Goal: Task Accomplishment & Management: Manage account settings

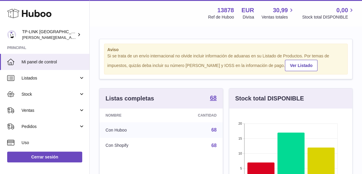
scroll to position [93, 123]
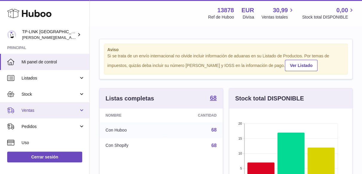
click at [77, 113] on span "Ventas" at bounding box center [50, 111] width 57 height 6
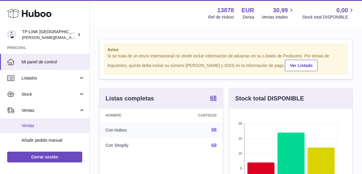
click at [33, 126] on span "Ventas" at bounding box center [53, 126] width 63 height 6
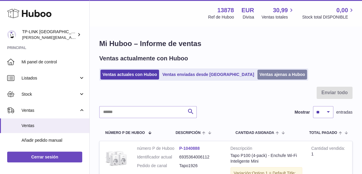
click at [257, 71] on link "Ventas ajenas a Huboo" at bounding box center [282, 75] width 50 height 10
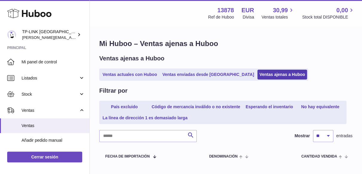
scroll to position [38, 0]
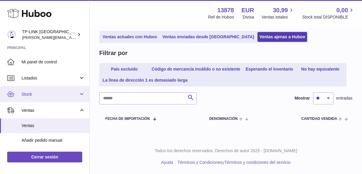
click at [78, 93] on link "Stock" at bounding box center [44, 94] width 89 height 16
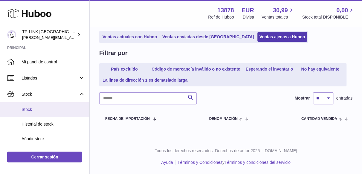
click at [46, 109] on span "Stock" at bounding box center [53, 110] width 63 height 6
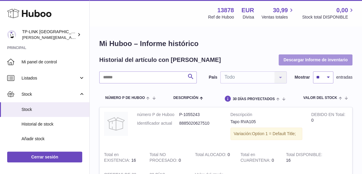
click at [290, 57] on button "Descargar Informe de inventario" at bounding box center [315, 59] width 74 height 11
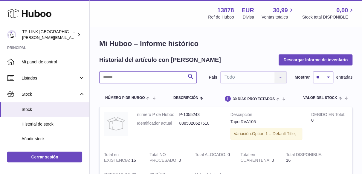
click at [141, 74] on input "text" at bounding box center [147, 77] width 97 height 12
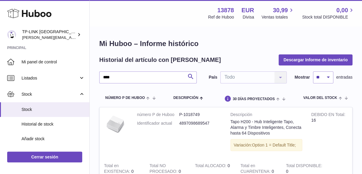
drag, startPoint x: 37, startPoint y: 4, endPoint x: 78, endPoint y: 15, distance: 42.6
click at [37, 4] on div "Huboo" at bounding box center [44, 14] width 89 height 26
drag, startPoint x: 116, startPoint y: 79, endPoint x: 93, endPoint y: 74, distance: 23.1
click at [93, 74] on div "Mi Huboo – Informe histórico Historial del artículo con Huboo Descargar Informe…" at bounding box center [226, 125] width 272 height 197
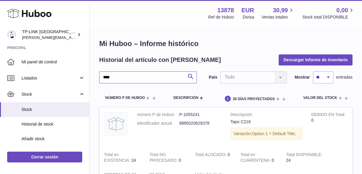
type input "****"
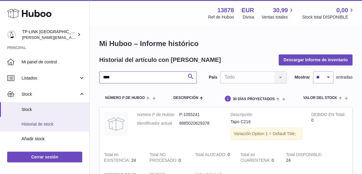
scroll to position [60, 0]
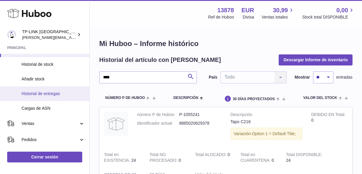
click at [56, 91] on span "Historial de entregas" at bounding box center [53, 94] width 63 height 6
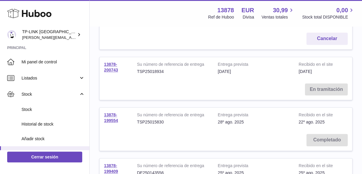
scroll to position [90, 0]
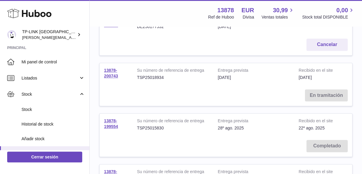
scroll to position [119, 0]
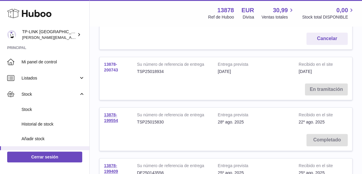
click at [113, 67] on link "13878-200743" at bounding box center [111, 67] width 14 height 10
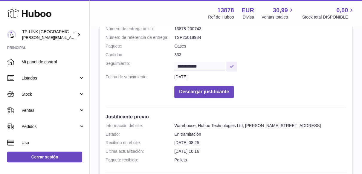
scroll to position [90, 0]
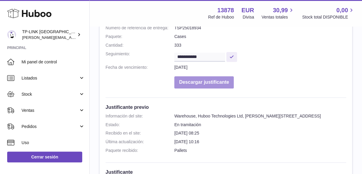
click at [224, 76] on button "Descargar justificante" at bounding box center [203, 82] width 59 height 12
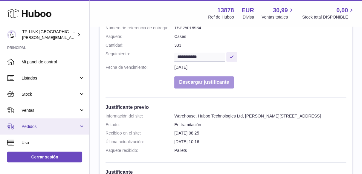
scroll to position [30, 0]
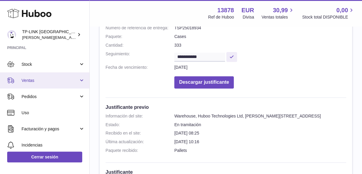
click at [82, 80] on link "Ventas" at bounding box center [44, 80] width 89 height 16
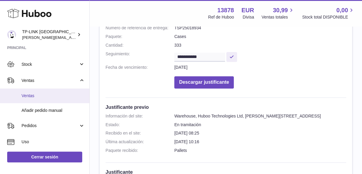
click at [34, 96] on span "Ventas" at bounding box center [53, 96] width 63 height 6
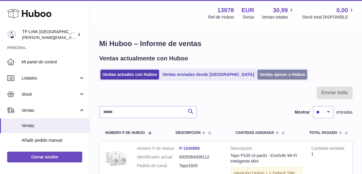
click at [257, 74] on link "Ventas ajenas a Huboo" at bounding box center [282, 75] width 50 height 10
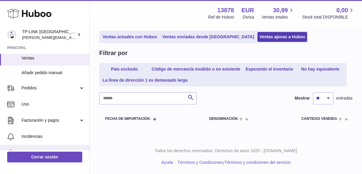
scroll to position [111, 0]
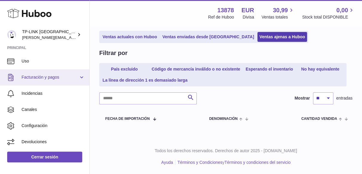
click at [80, 76] on link "Facturación y pagos" at bounding box center [44, 77] width 89 height 16
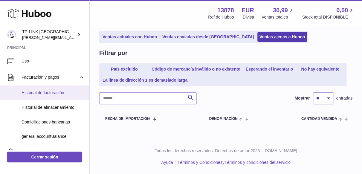
click at [47, 92] on span "Historial de facturación" at bounding box center [53, 93] width 63 height 6
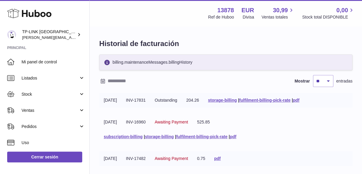
drag, startPoint x: 273, startPoint y: 129, endPoint x: 268, endPoint y: 132, distance: 5.7
click at [273, 129] on tr "[DATE] INV-16960 Awaiting Payment 525.85 subscription-billing | storage-billing…" at bounding box center [225, 129] width 253 height 29
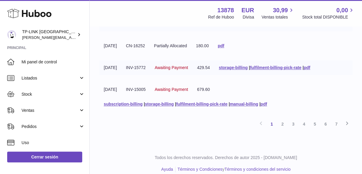
scroll to position [228, 0]
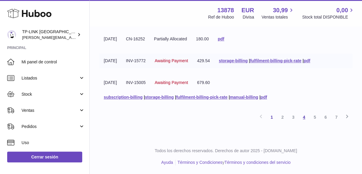
click at [303, 117] on link "4" at bounding box center [303, 117] width 11 height 11
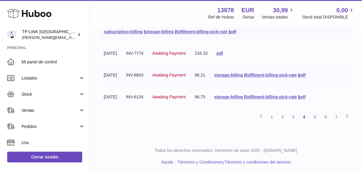
scroll to position [228, 0]
drag, startPoint x: 294, startPoint y: 115, endPoint x: 288, endPoint y: 117, distance: 6.2
click at [294, 115] on link "3" at bounding box center [293, 116] width 11 height 11
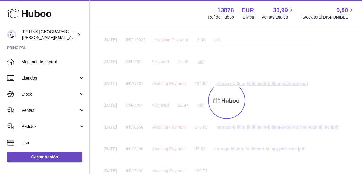
scroll to position [27, 0]
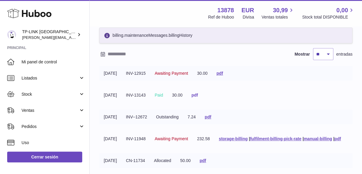
click at [198, 95] on link "pdf" at bounding box center [194, 95] width 7 height 5
click at [305, 139] on tr "[DATE] INV-11948 Awaiting Payment 232.58 storage-billing | fulfilment-billing-p…" at bounding box center [225, 138] width 253 height 15
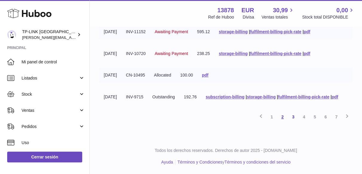
click at [283, 115] on link "2" at bounding box center [282, 116] width 11 height 11
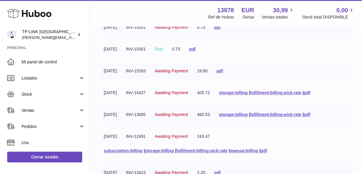
scroll to position [176, 0]
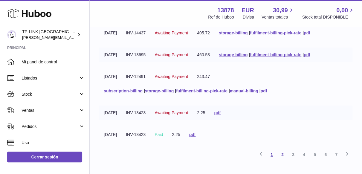
click at [272, 151] on link "1" at bounding box center [271, 154] width 11 height 11
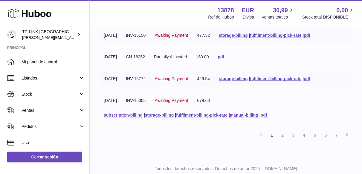
scroll to position [228, 0]
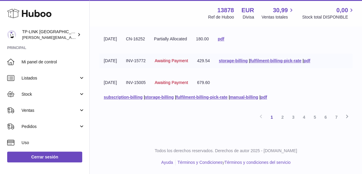
drag, startPoint x: 319, startPoint y: 84, endPoint x: 315, endPoint y: 87, distance: 4.7
click at [319, 84] on tr "[DATE] INV-15005 Awaiting Payment 679.60 subscription-billing | storage-billing…" at bounding box center [225, 89] width 253 height 29
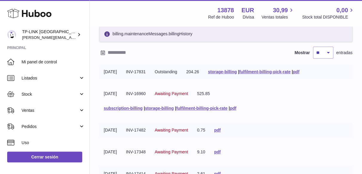
scroll to position [19, 0]
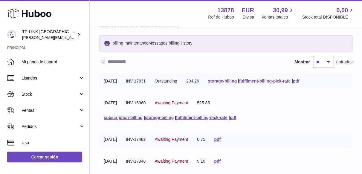
click at [299, 80] on link "pdf" at bounding box center [296, 81] width 7 height 5
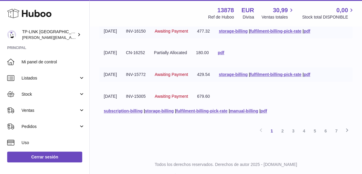
scroll to position [228, 0]
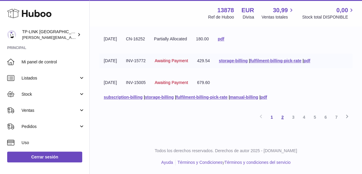
click at [283, 117] on link "2" at bounding box center [282, 117] width 11 height 11
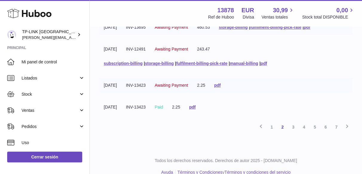
scroll to position [209, 0]
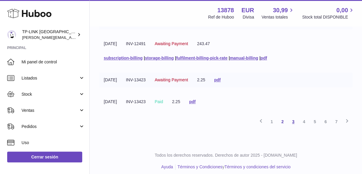
click at [291, 123] on link "3" at bounding box center [293, 121] width 11 height 11
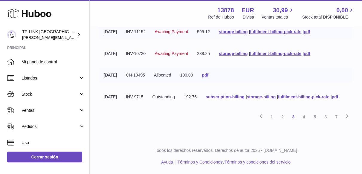
scroll to position [243, 0]
click at [302, 116] on link "4" at bounding box center [303, 116] width 11 height 11
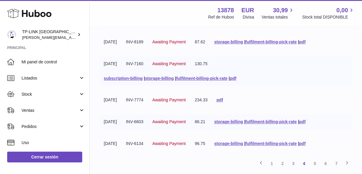
scroll to position [206, 0]
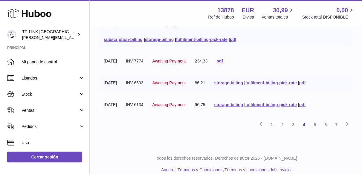
click at [280, 130] on link "2" at bounding box center [282, 124] width 11 height 11
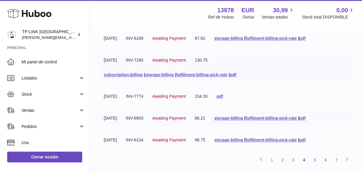
scroll to position [228, 0]
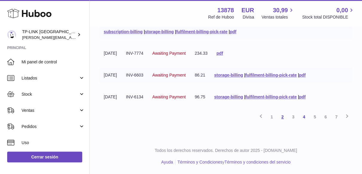
click at [280, 115] on link "2" at bounding box center [282, 116] width 11 height 11
click at [283, 116] on link "2" at bounding box center [282, 116] width 11 height 11
click at [272, 115] on link "1" at bounding box center [271, 116] width 11 height 11
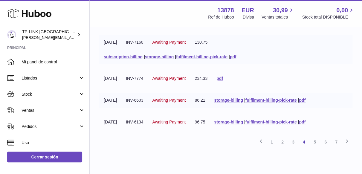
scroll to position [228, 0]
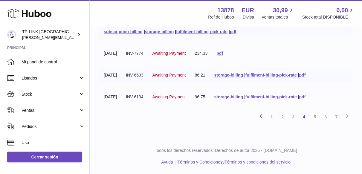
click at [260, 116] on icon at bounding box center [260, 115] width 7 height 7
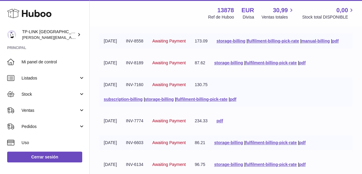
scroll to position [228, 0]
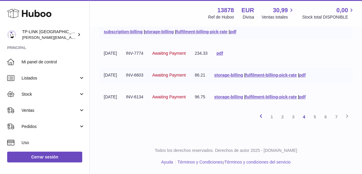
click at [260, 117] on icon at bounding box center [260, 115] width 7 height 7
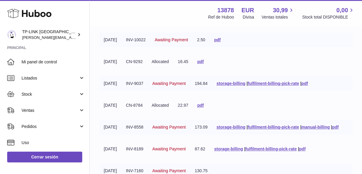
scroll to position [27, 0]
